Goal: Task Accomplishment & Management: Use online tool/utility

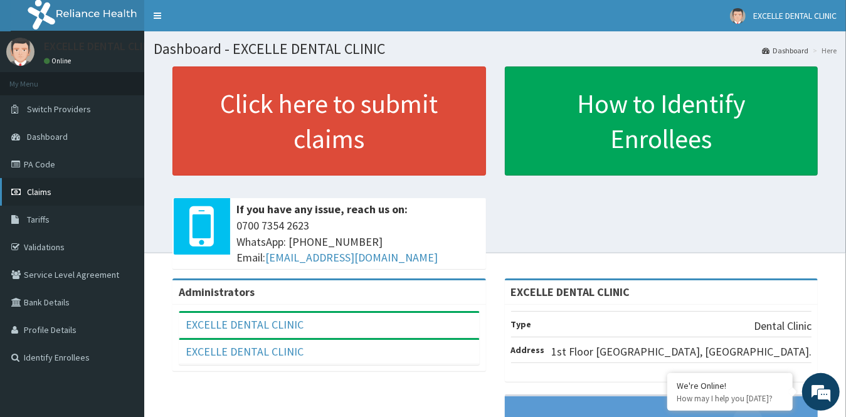
click at [47, 195] on span "Claims" at bounding box center [39, 191] width 24 height 11
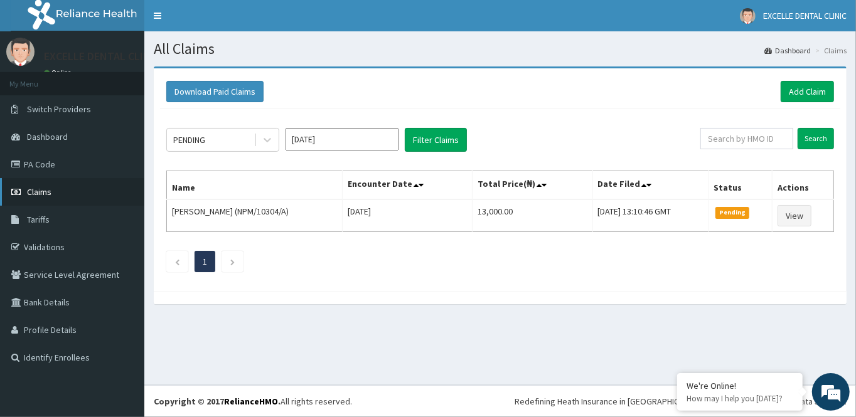
click at [102, 196] on link "Claims" at bounding box center [72, 192] width 144 height 28
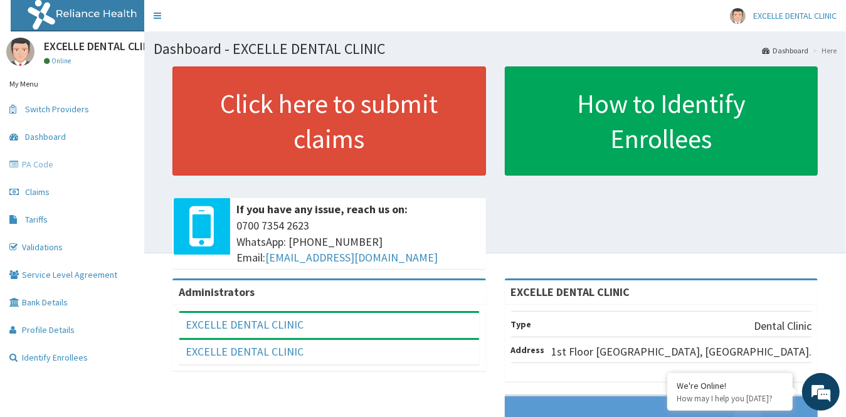
click at [54, 157] on link "PA Code" at bounding box center [72, 165] width 144 height 28
